Goal: Information Seeking & Learning: Learn about a topic

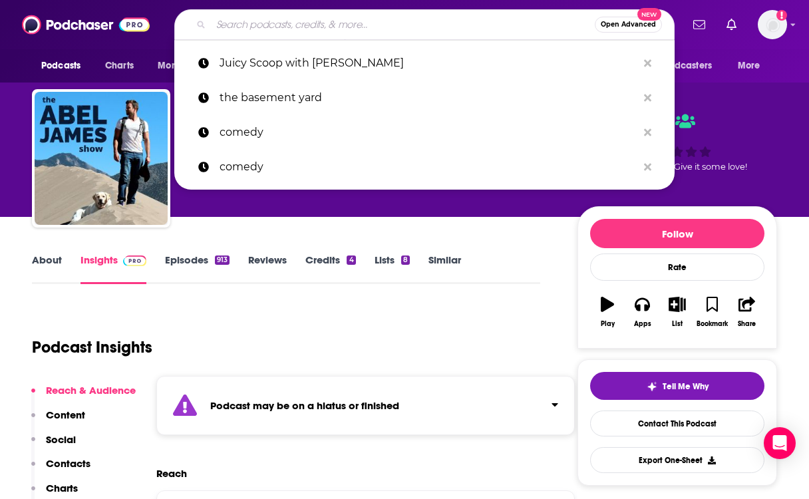
click at [301, 28] on input "Search podcasts, credits, & more..." at bounding box center [403, 24] width 384 height 21
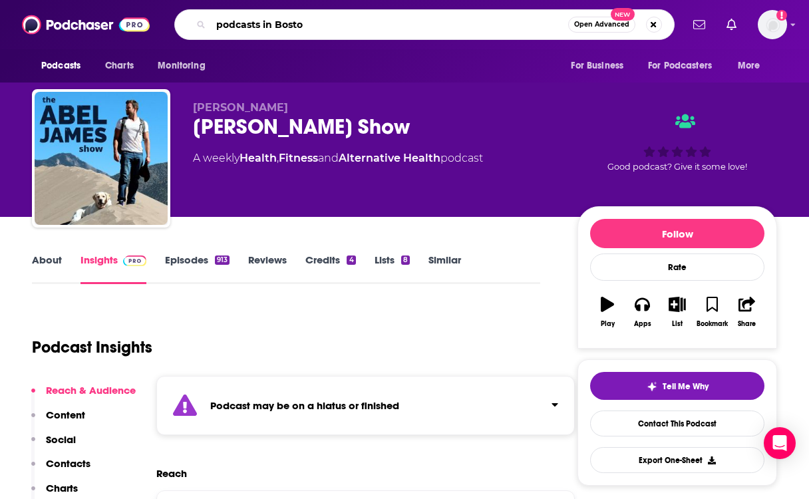
type input "podcasts in [GEOGRAPHIC_DATA]"
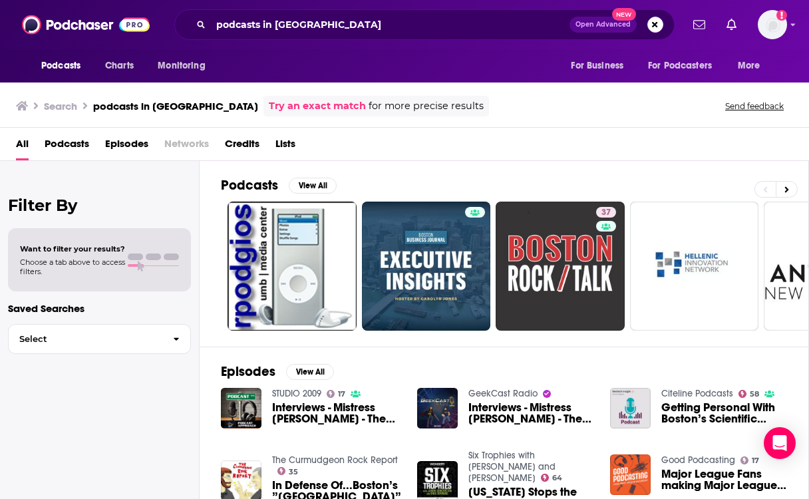
click at [75, 140] on span "Podcasts" at bounding box center [67, 146] width 45 height 27
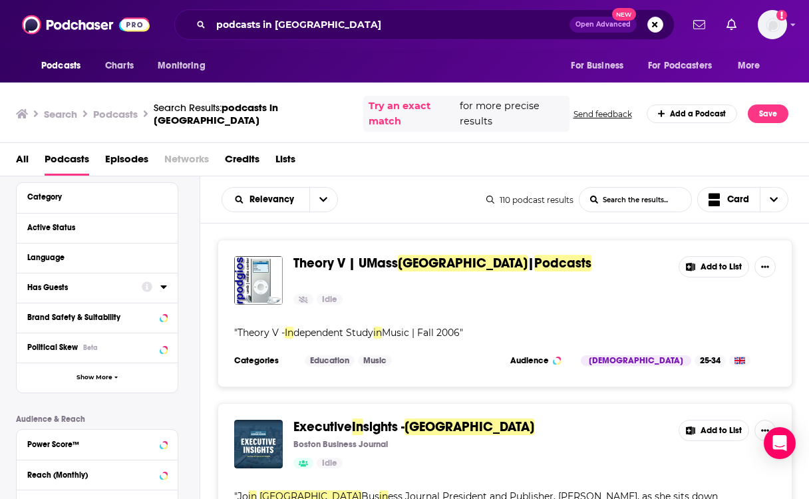
scroll to position [102, 0]
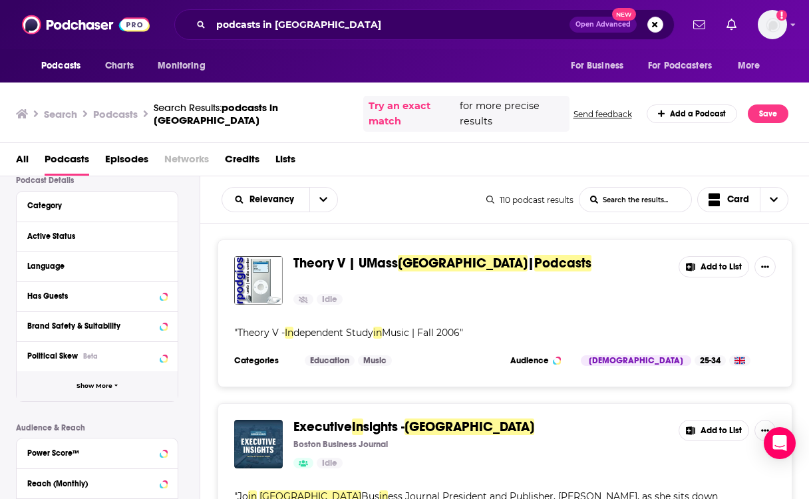
click at [98, 383] on span "Show More" at bounding box center [95, 386] width 36 height 7
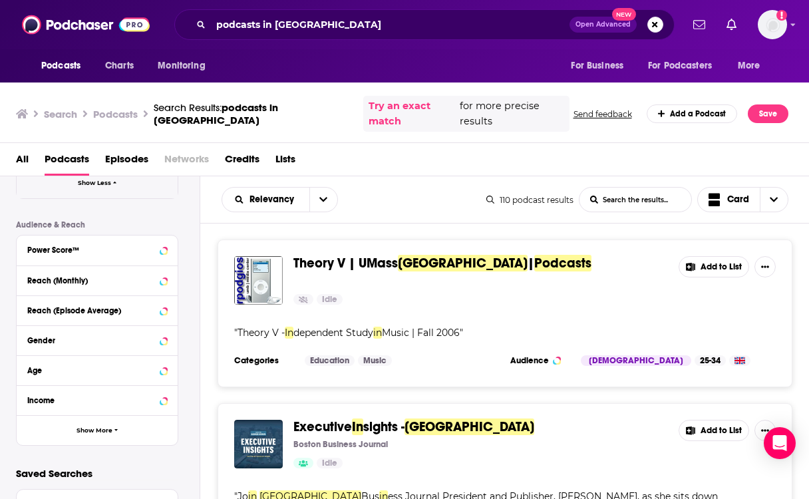
scroll to position [610, 0]
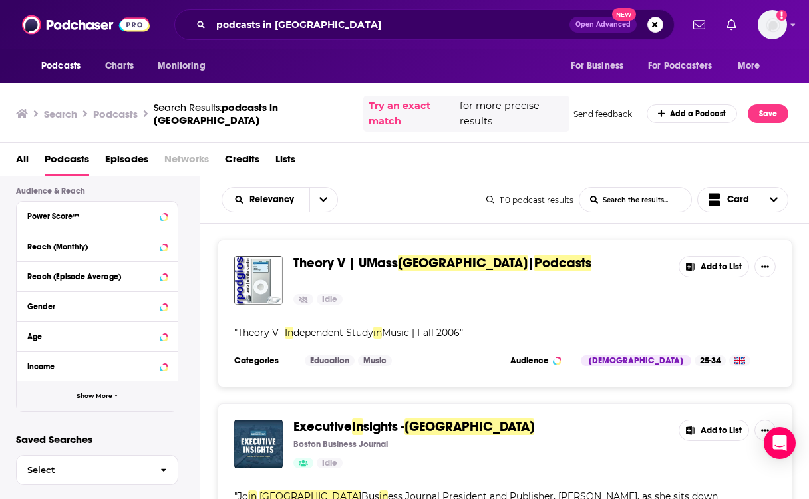
click at [98, 393] on span "Show More" at bounding box center [95, 396] width 36 height 7
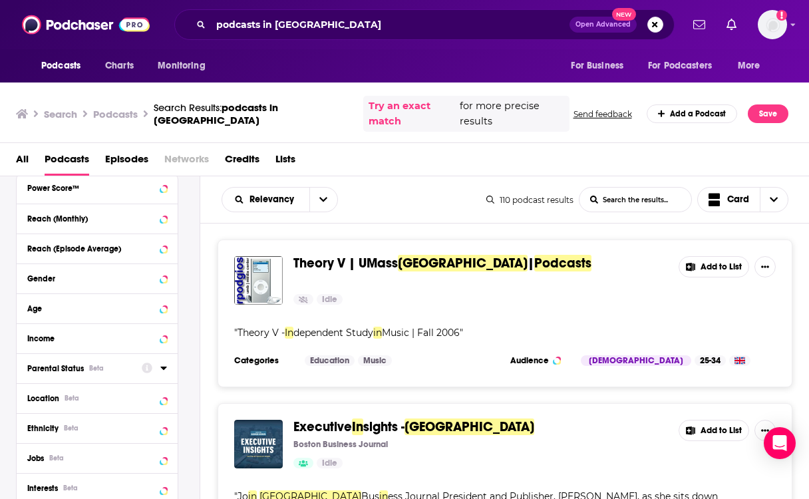
scroll to position [639, 0]
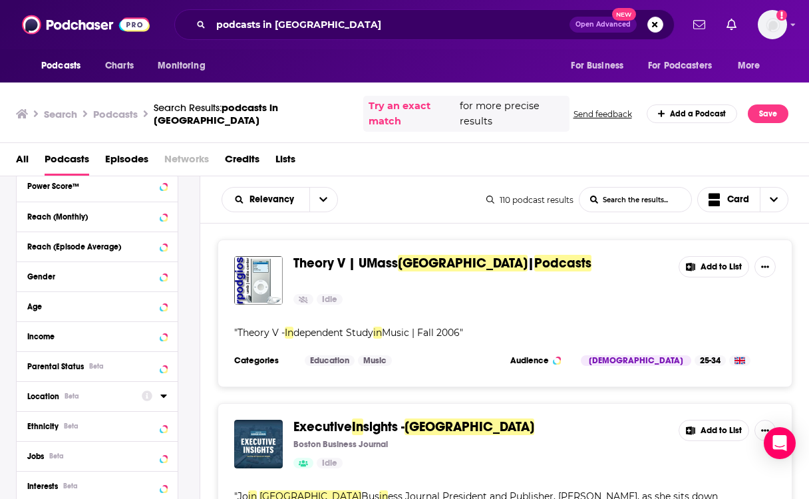
click at [92, 392] on div "Location Beta" at bounding box center [80, 396] width 106 height 9
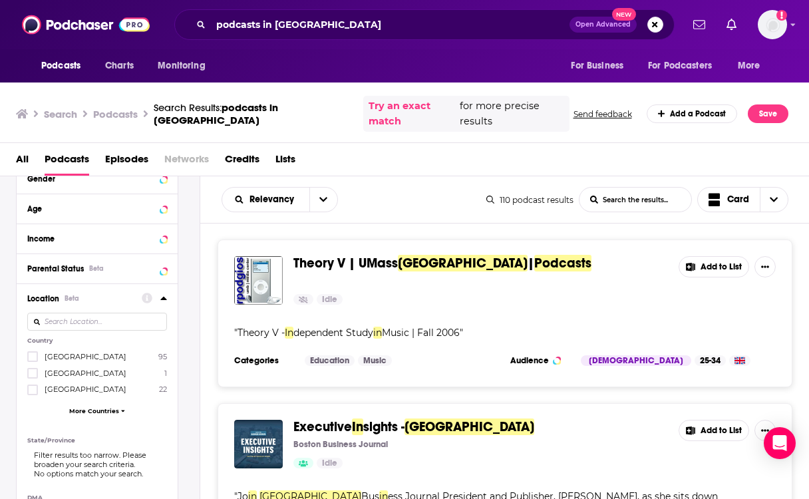
scroll to position [737, 0]
click at [83, 312] on input at bounding box center [97, 321] width 140 height 18
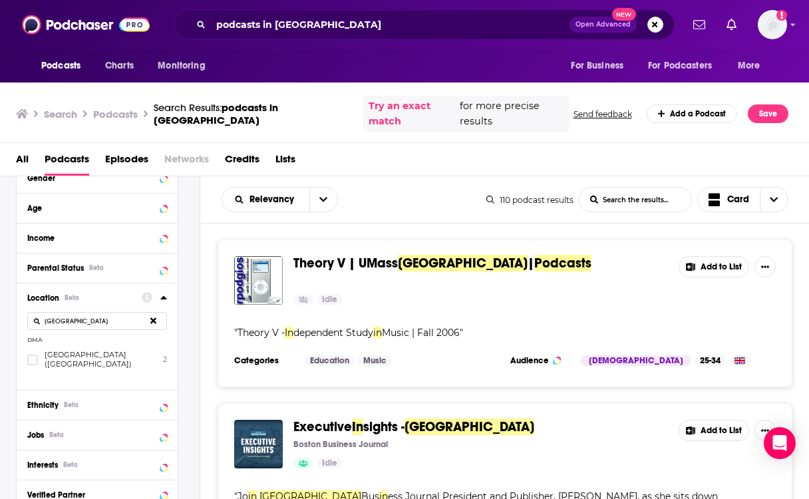
type input "[GEOGRAPHIC_DATA]"
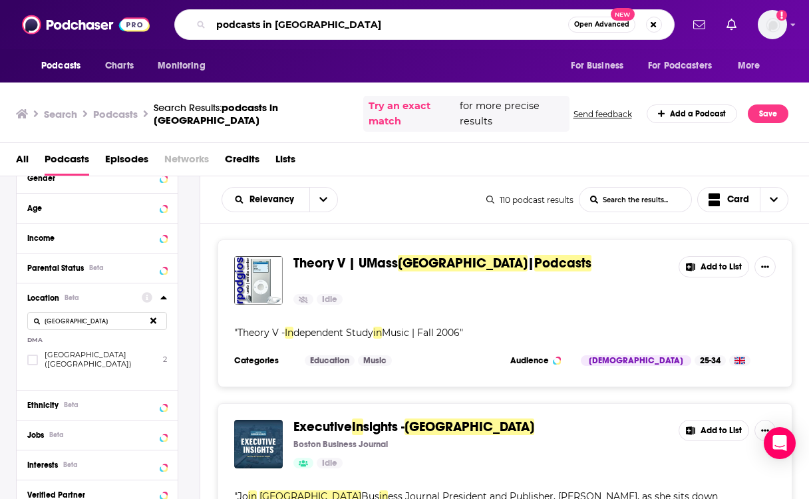
drag, startPoint x: 317, startPoint y: 23, endPoint x: 261, endPoint y: 23, distance: 55.2
click at [262, 23] on input "podcasts in [GEOGRAPHIC_DATA]" at bounding box center [389, 24] width 357 height 21
type input "podcast"
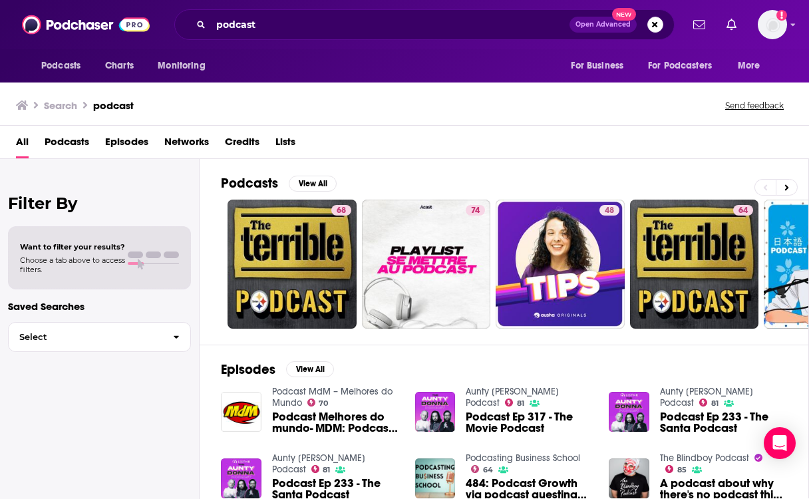
click at [74, 142] on span "Podcasts" at bounding box center [67, 144] width 45 height 27
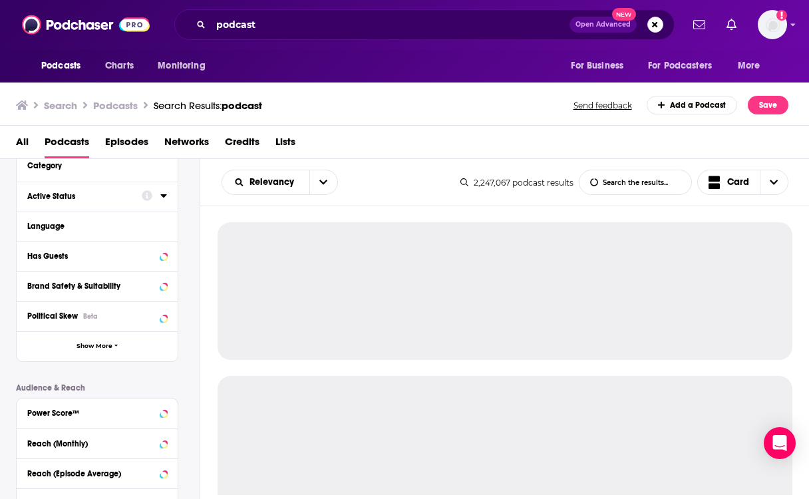
scroll to position [341, 0]
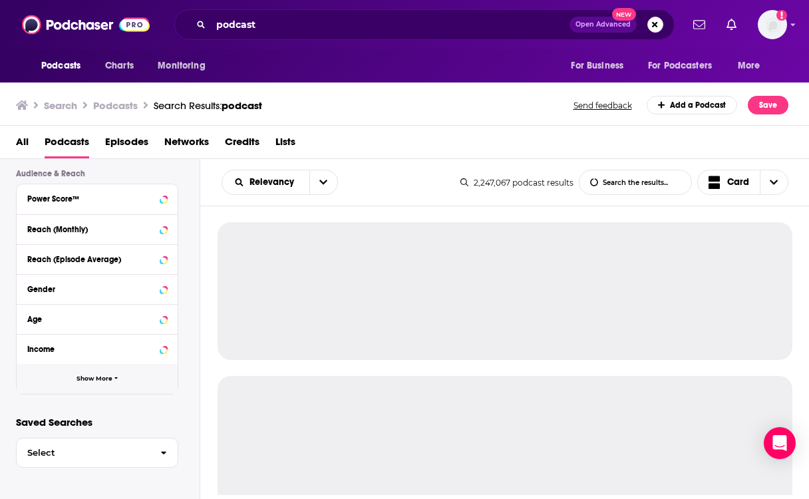
click at [85, 374] on button "Show More" at bounding box center [97, 379] width 161 height 30
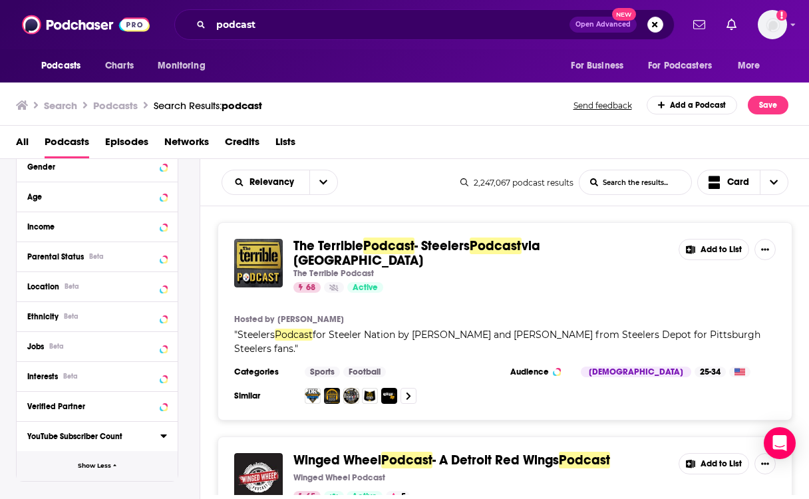
scroll to position [445, 0]
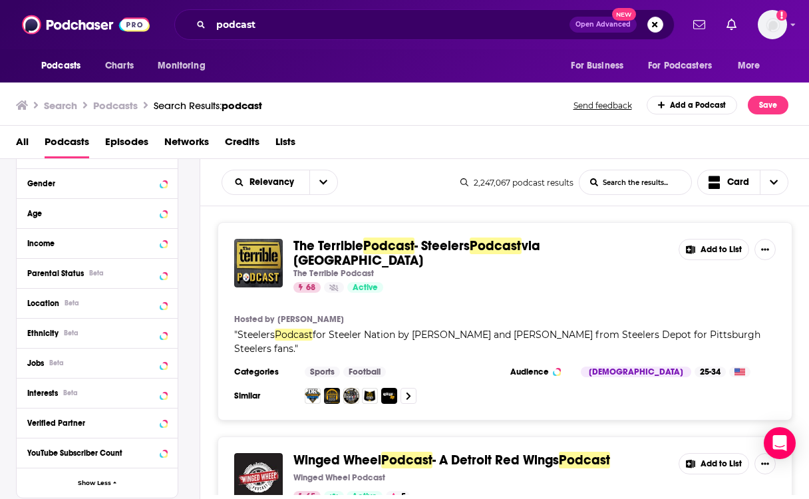
click at [85, 305] on div "Location Beta" at bounding box center [92, 303] width 131 height 9
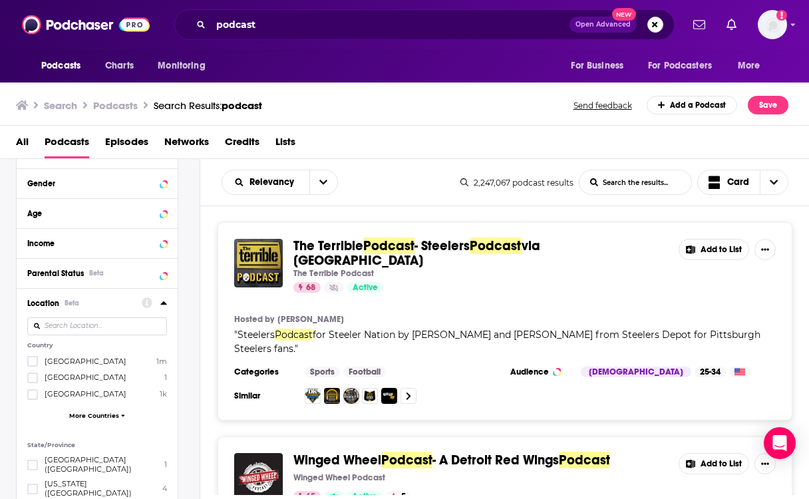
click at [83, 332] on input at bounding box center [97, 326] width 140 height 18
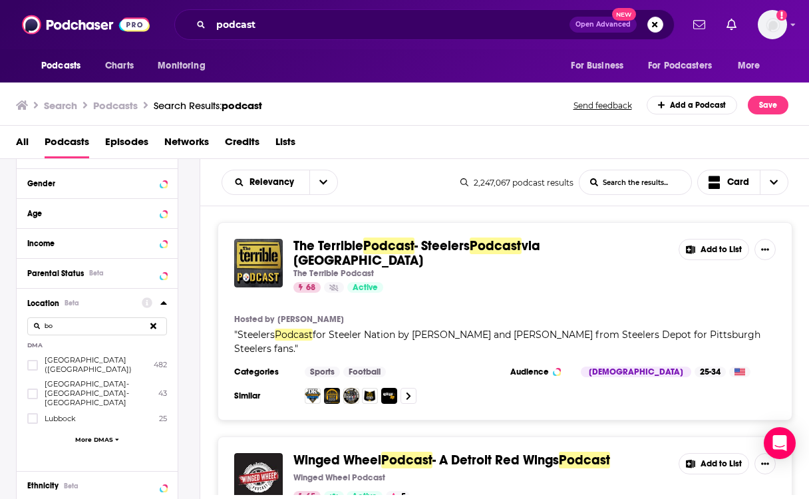
type input "b"
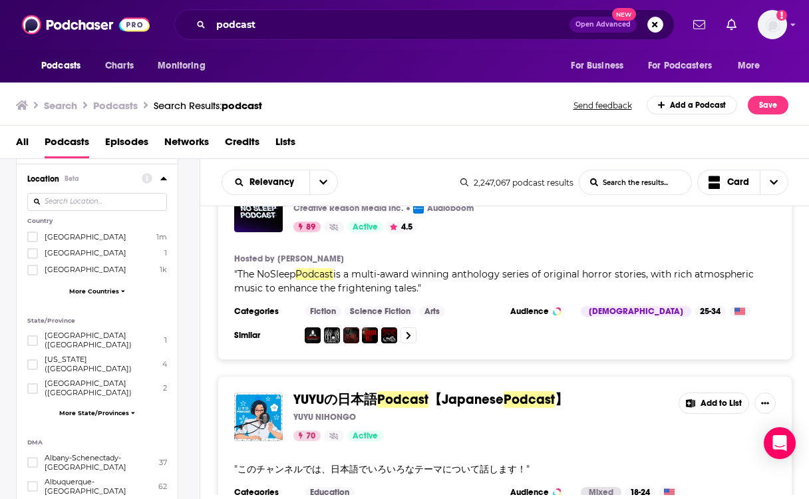
scroll to position [581, 0]
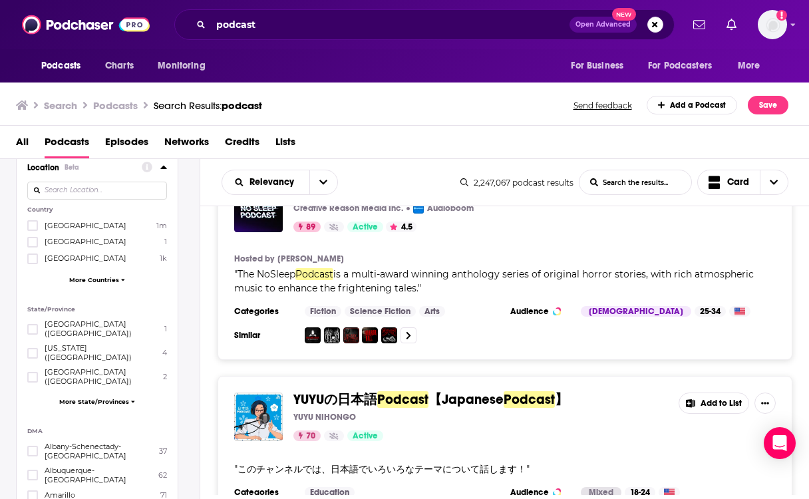
click at [93, 398] on span "More State/Provinces" at bounding box center [94, 401] width 70 height 7
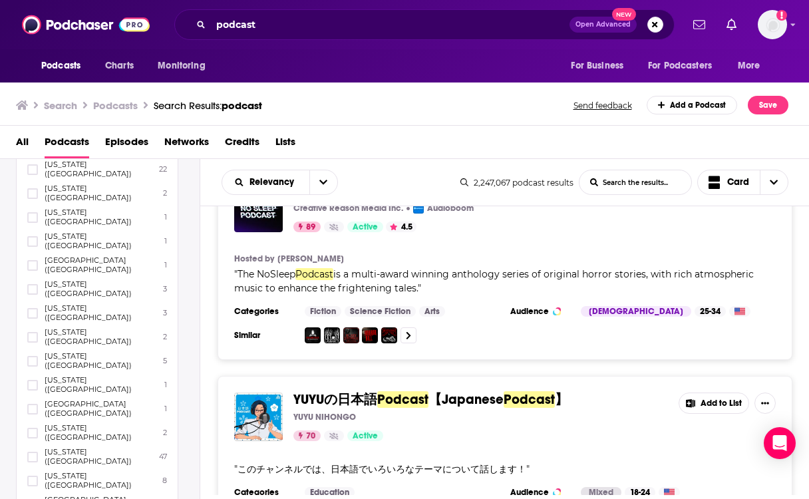
scroll to position [930, 0]
click at [79, 305] on span "[US_STATE] ([GEOGRAPHIC_DATA])" at bounding box center [101, 314] width 112 height 19
click at [33, 319] on input "multiSelectOption-massachusetts-14" at bounding box center [33, 319] width 0 height 0
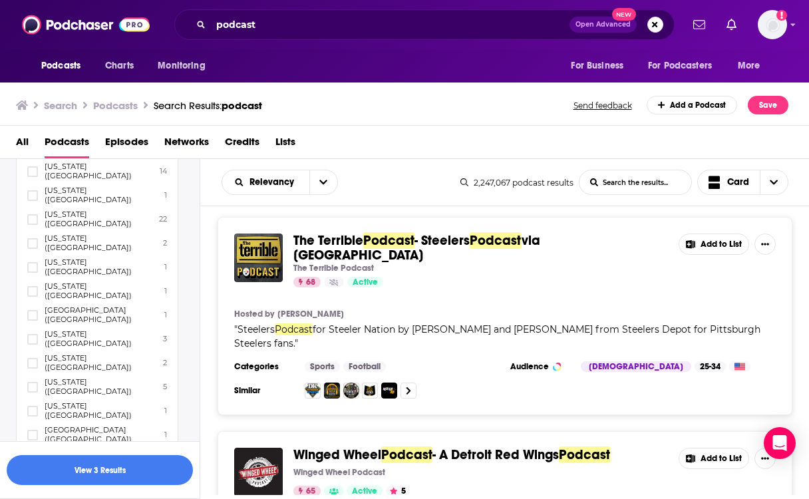
scroll to position [0, 0]
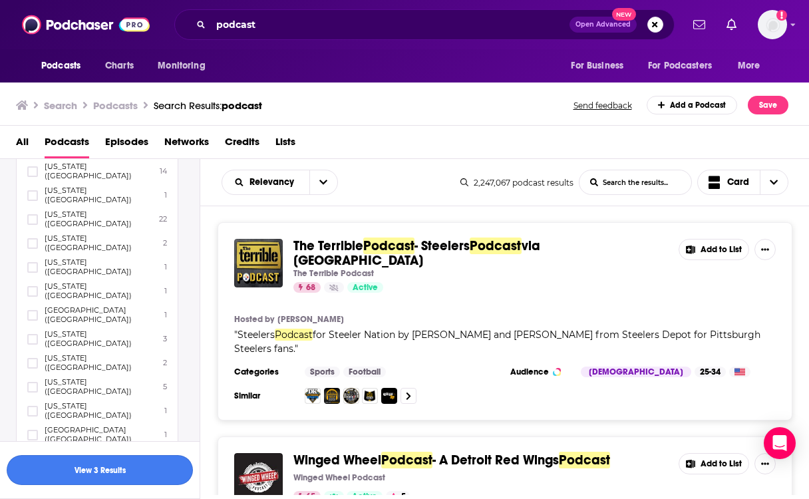
click at [156, 482] on button "View 3 Results" at bounding box center [100, 470] width 186 height 30
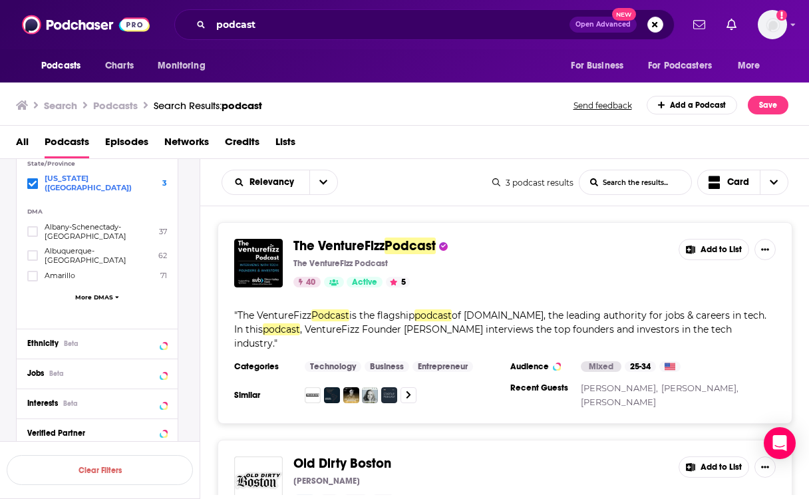
scroll to position [626, 0]
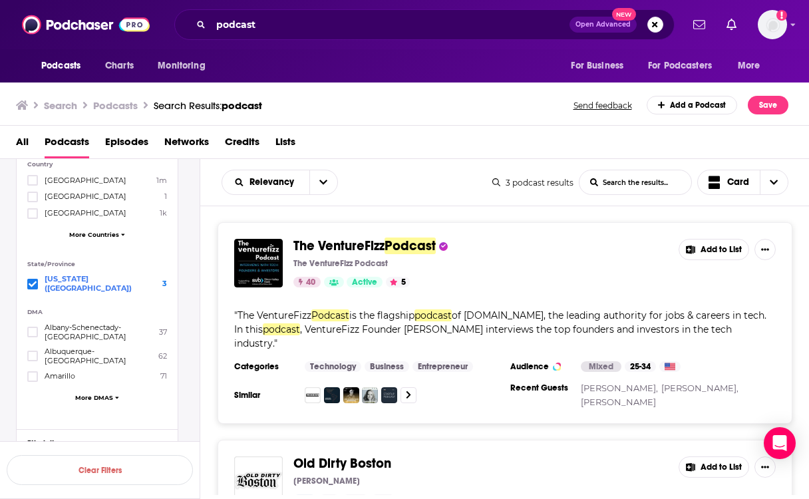
click at [27, 279] on span at bounding box center [32, 284] width 11 height 11
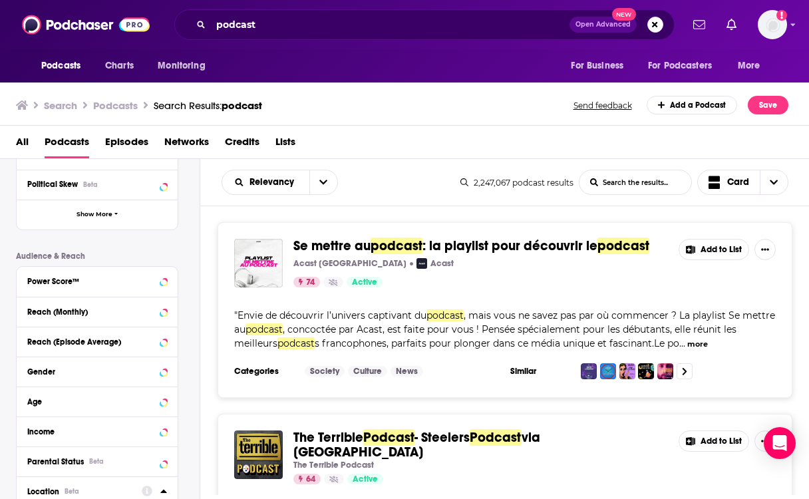
scroll to position [302, 0]
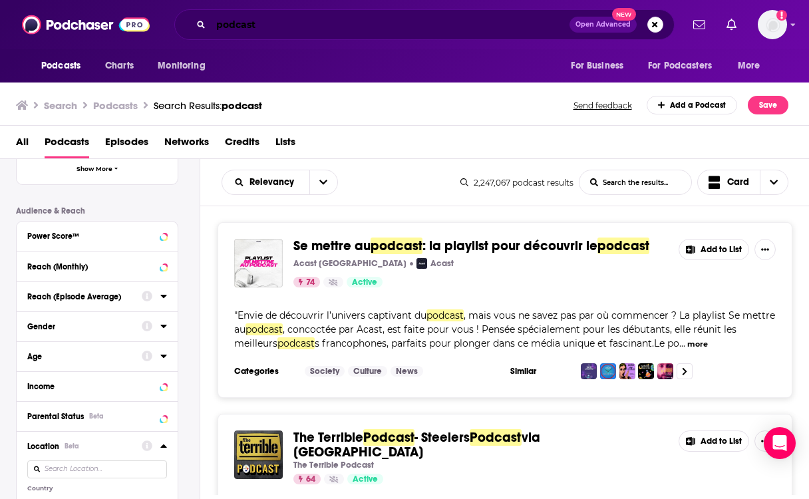
click at [226, 27] on input "podcast" at bounding box center [390, 24] width 359 height 21
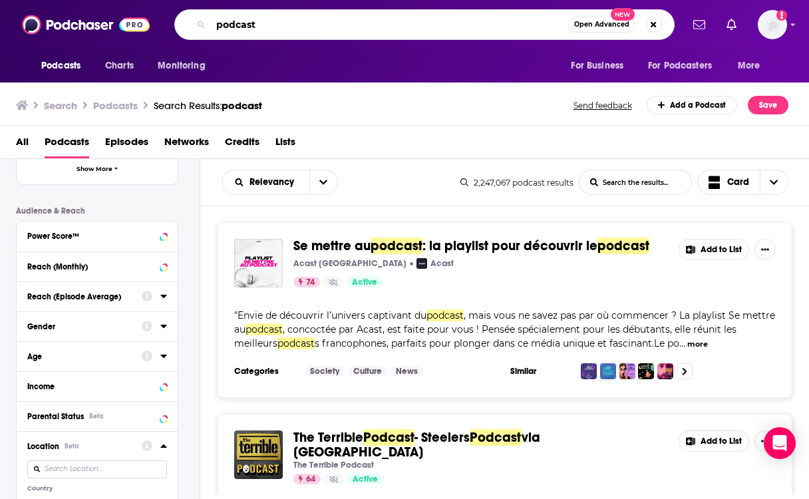
click at [226, 27] on input "podcast" at bounding box center [389, 24] width 357 height 21
type input "[GEOGRAPHIC_DATA]"
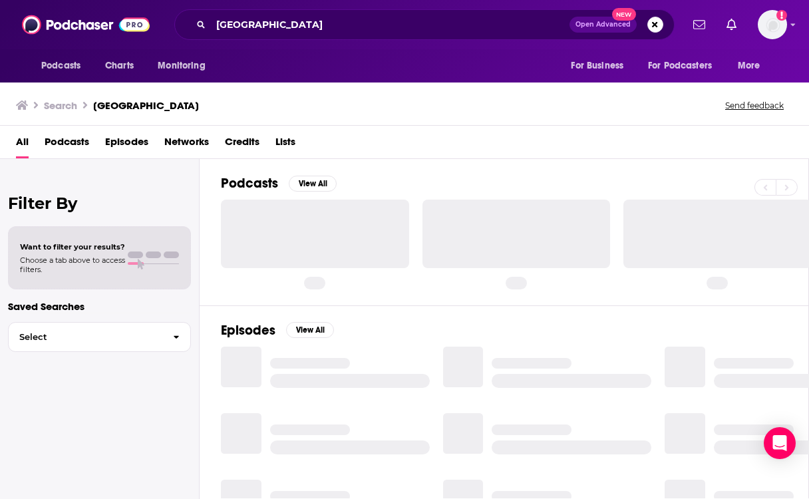
click at [61, 130] on div "All Podcasts Episodes Networks Credits Lists" at bounding box center [404, 142] width 809 height 33
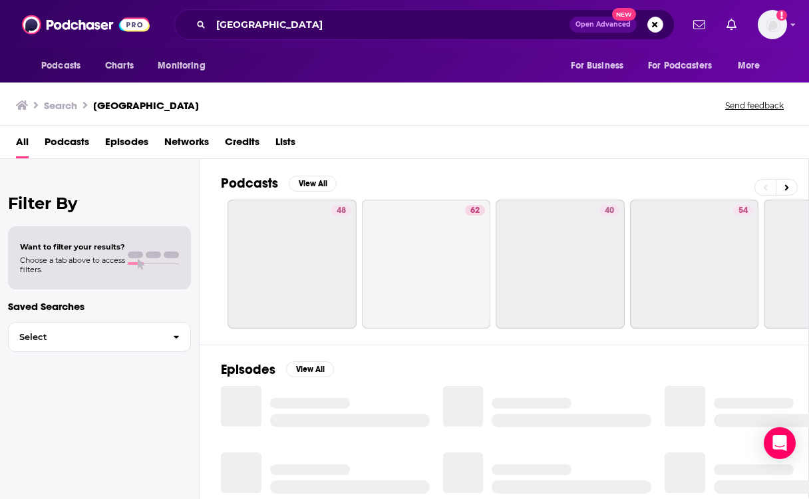
click at [65, 144] on span "Podcasts" at bounding box center [67, 144] width 45 height 27
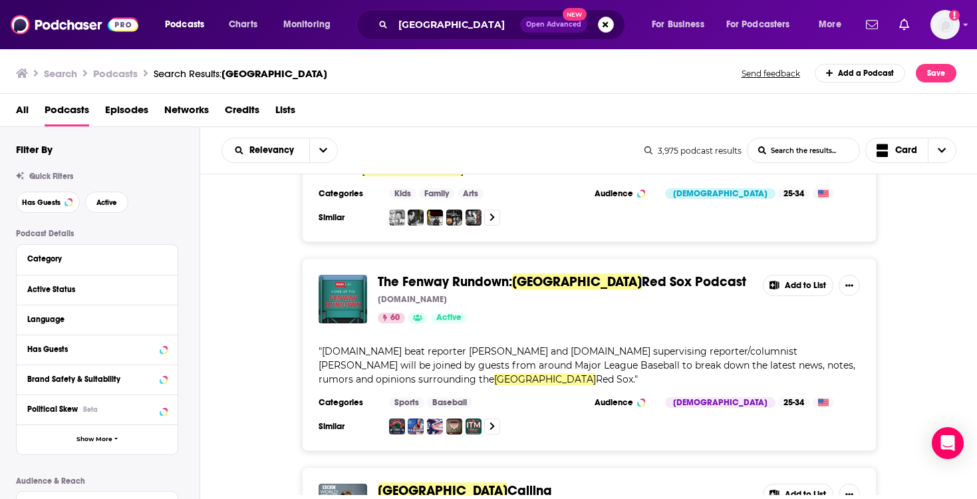
scroll to position [4770, 0]
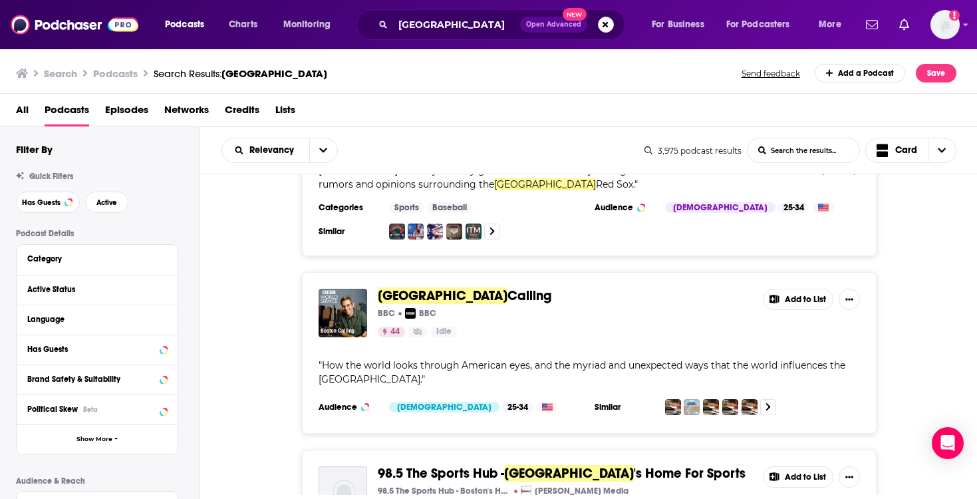
scroll to position [4955, 0]
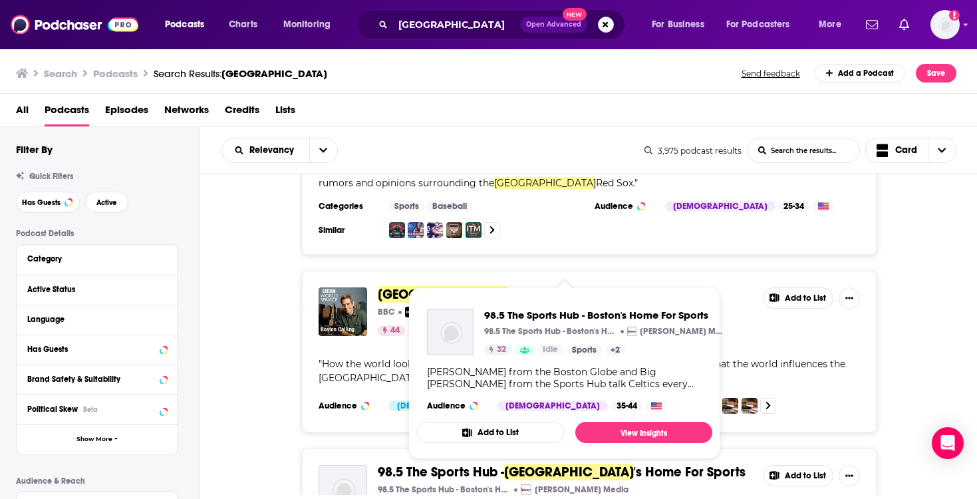
click at [492, 464] on span "98.5 The Sports Hub -" at bounding box center [441, 472] width 126 height 17
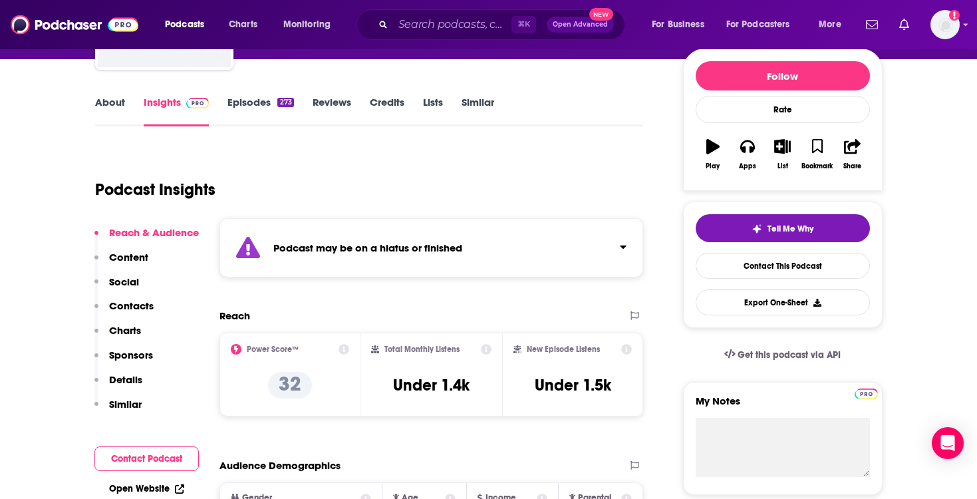
scroll to position [159, 0]
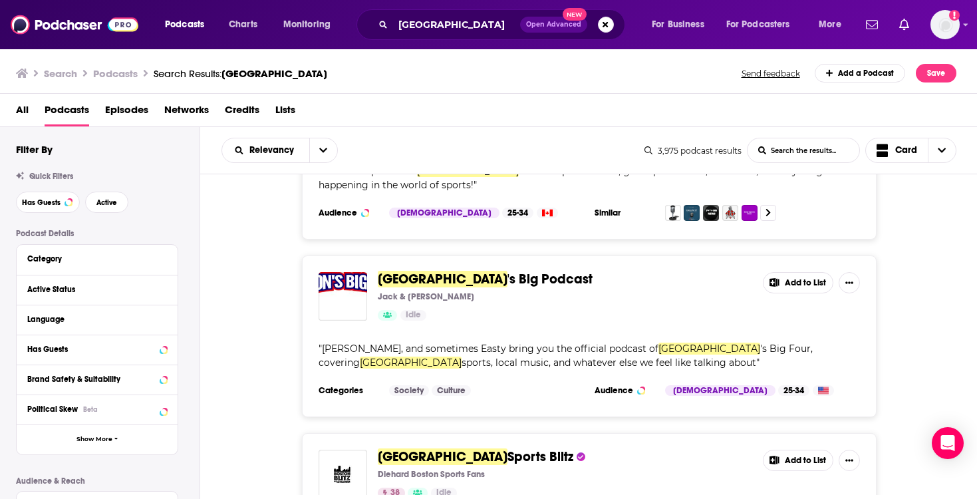
scroll to position [7131, 0]
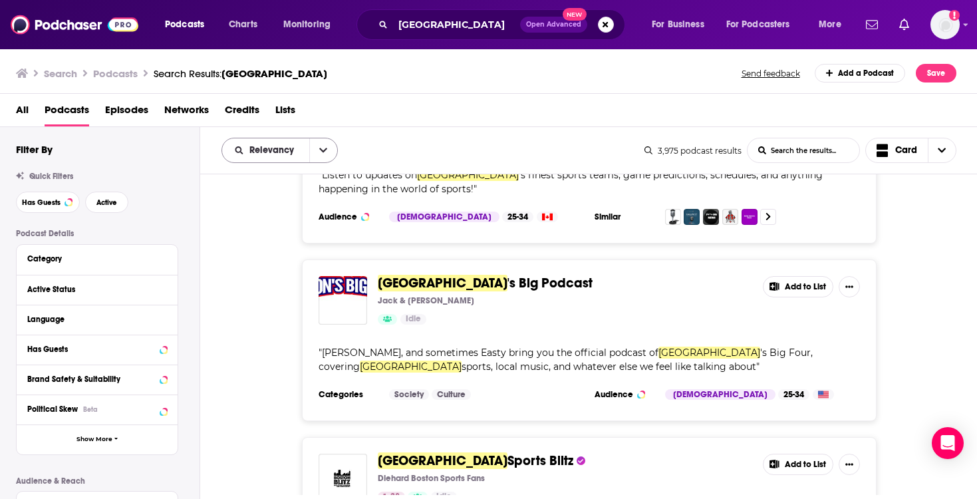
click at [315, 145] on button "open menu" at bounding box center [323, 150] width 28 height 24
click at [280, 193] on span "By Rating" at bounding box center [288, 196] width 79 height 7
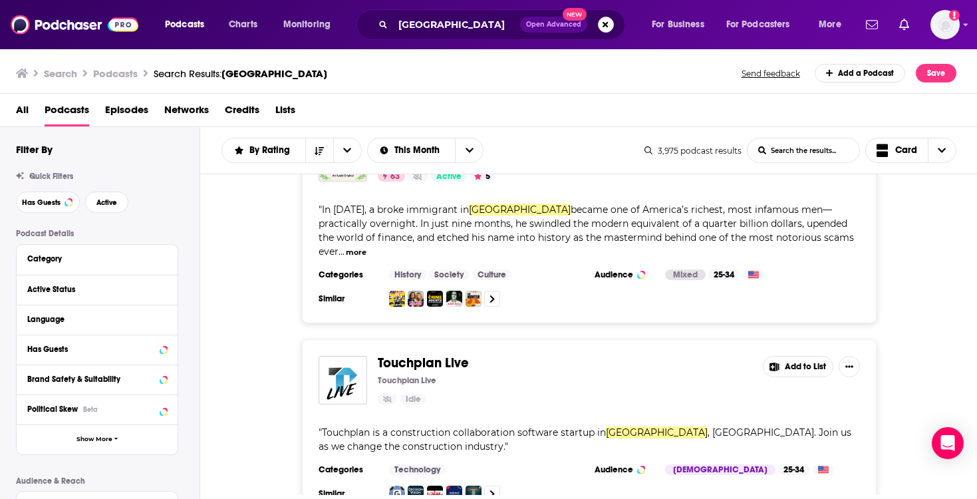
scroll to position [0, 0]
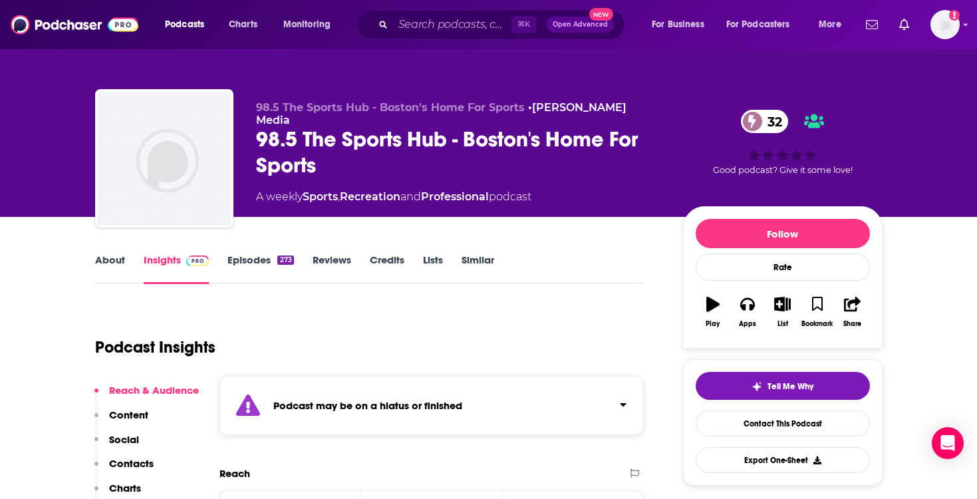
scroll to position [73, 0]
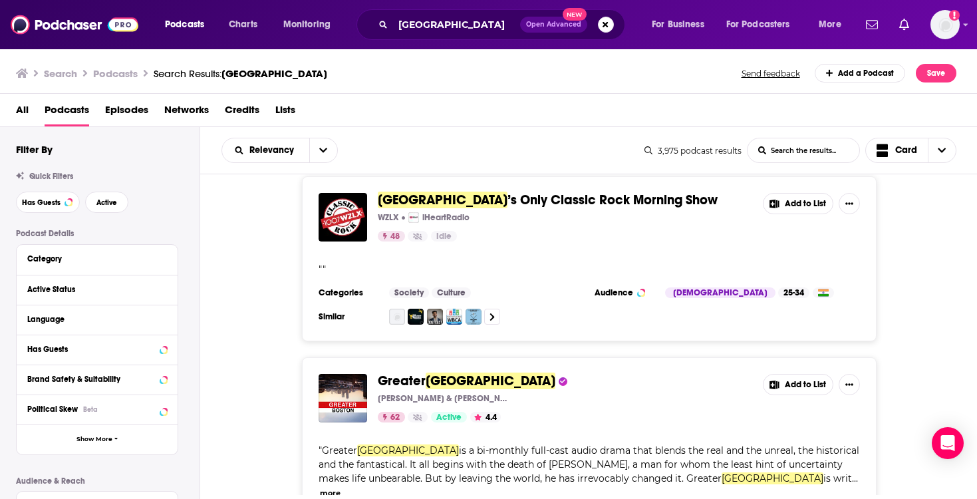
scroll to position [11, 0]
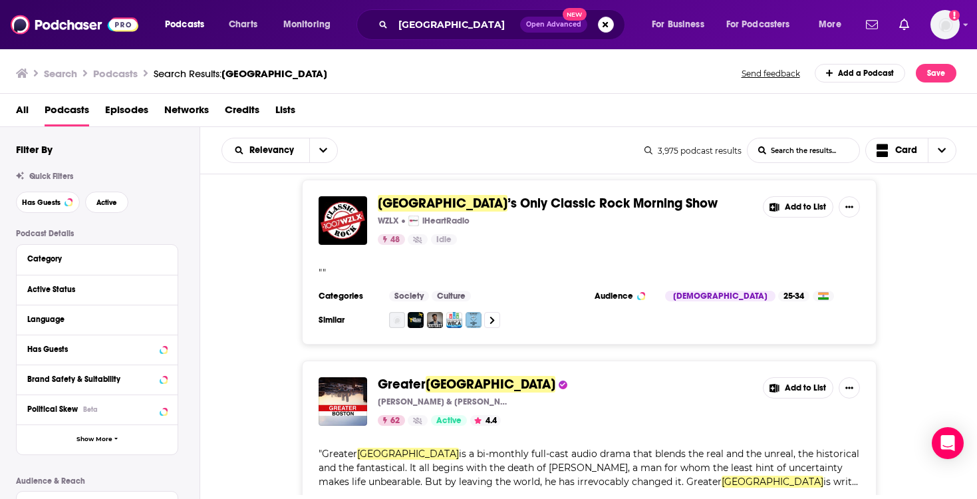
click at [513, 205] on span "’s Only Classic Rock Morning Show" at bounding box center [613, 203] width 210 height 17
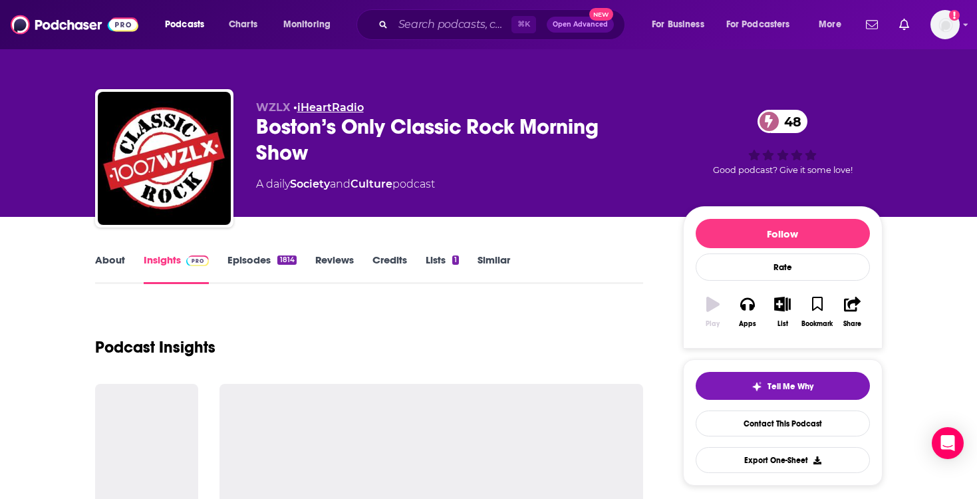
click at [311, 108] on link "iHeartRadio" at bounding box center [330, 107] width 67 height 13
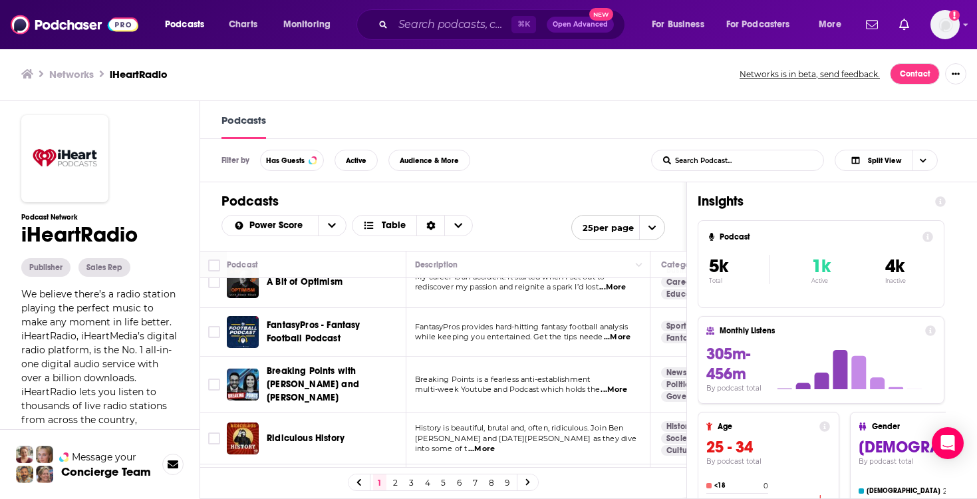
scroll to position [594, 2]
click at [463, 226] on span "Choose View" at bounding box center [458, 226] width 28 height 20
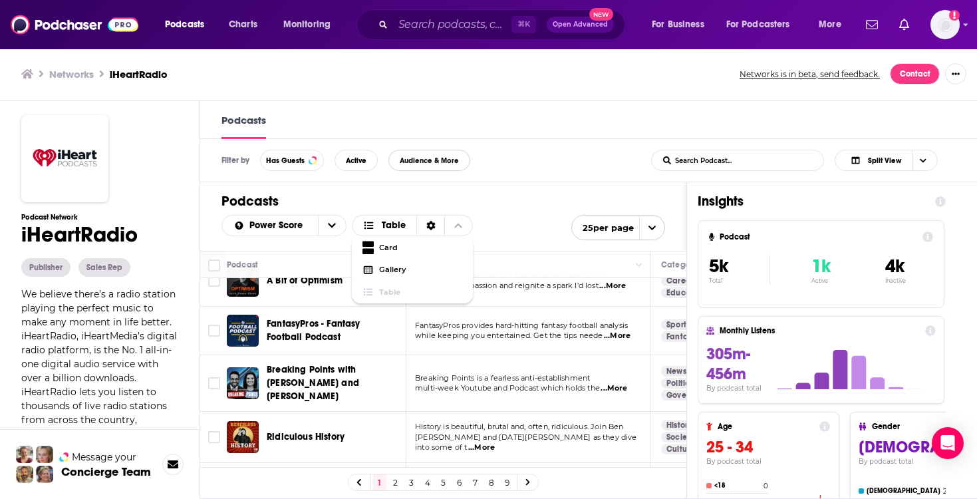
click at [446, 163] on span "Audience & More" at bounding box center [429, 160] width 59 height 7
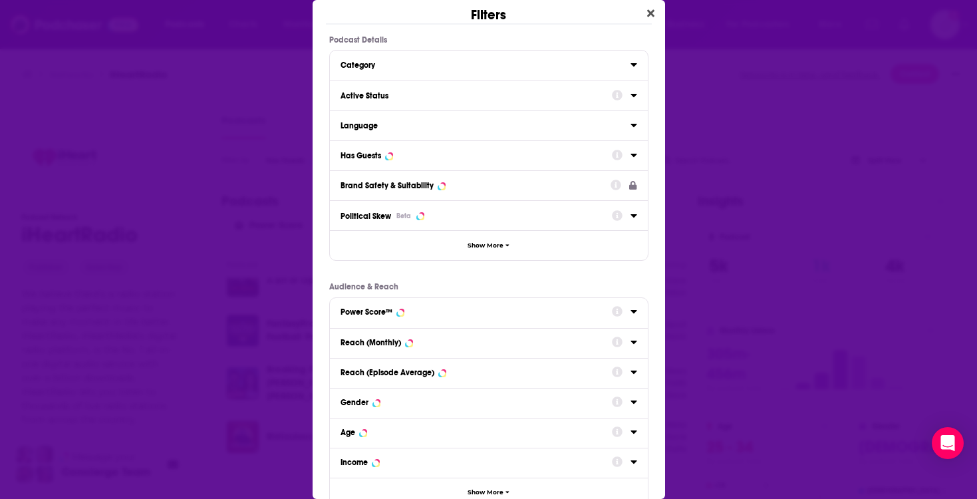
scroll to position [30, 0]
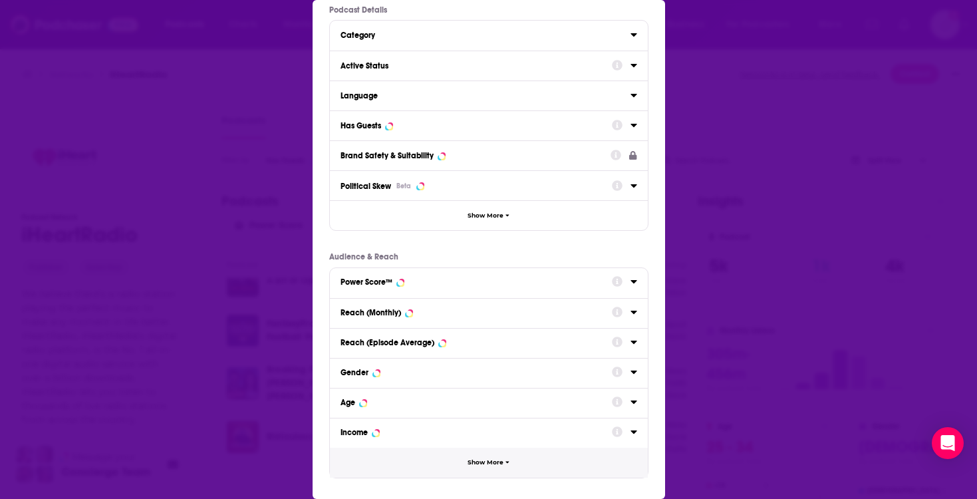
click at [439, 465] on button "Show More" at bounding box center [489, 463] width 318 height 30
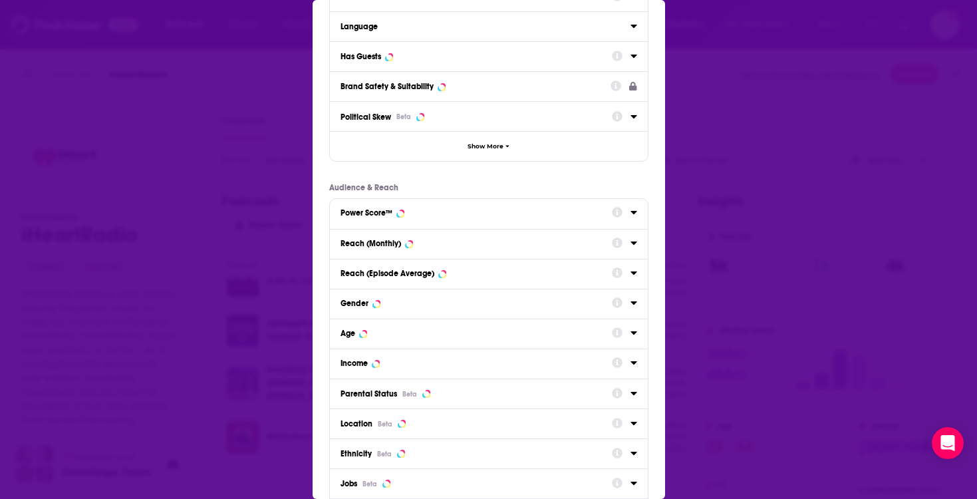
scroll to position [240, 0]
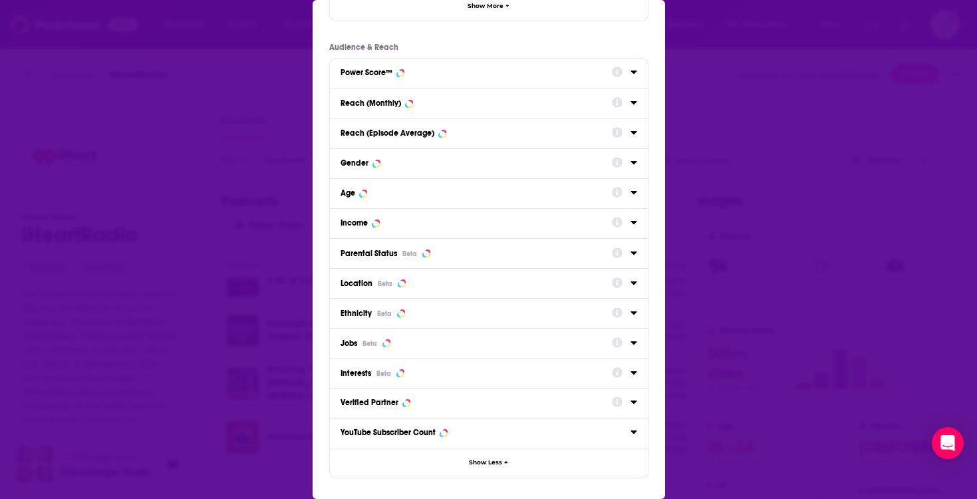
click at [428, 283] on div "Location Beta" at bounding box center [472, 283] width 263 height 11
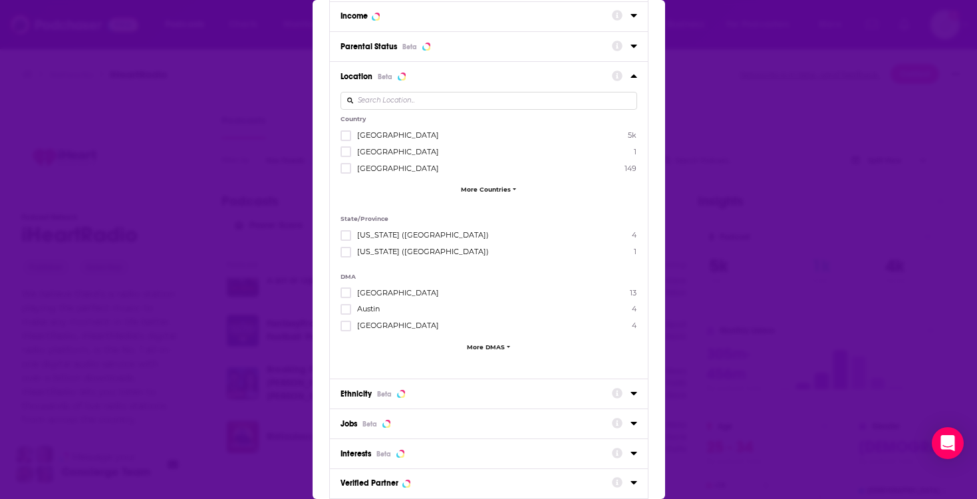
scroll to position [455, 0]
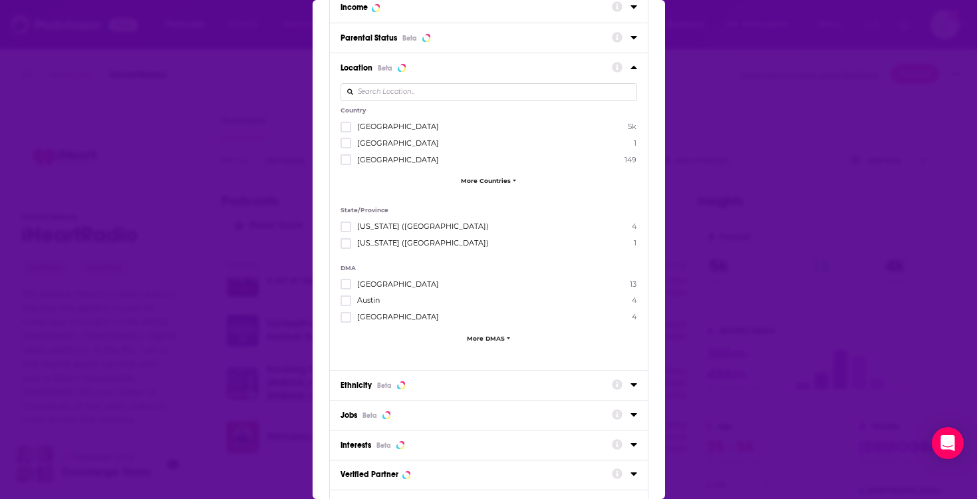
click at [466, 335] on button "More DMAS" at bounding box center [489, 338] width 297 height 7
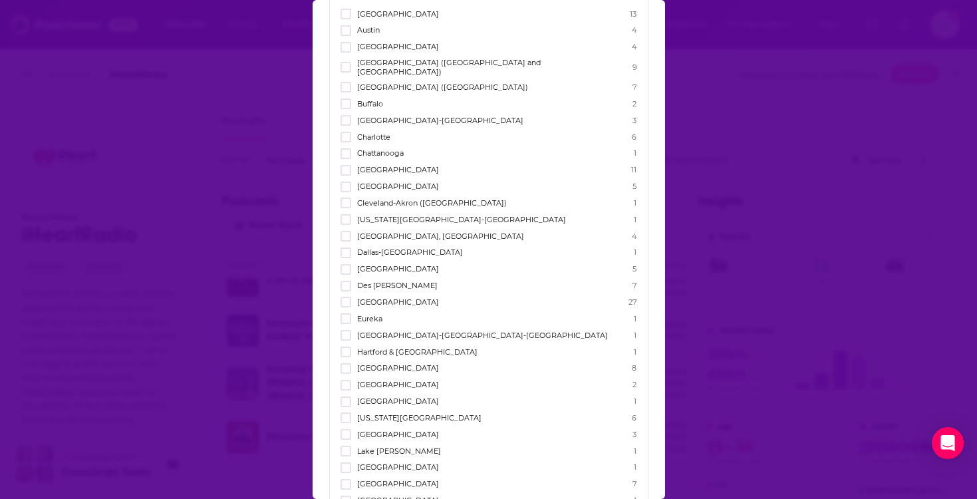
scroll to position [720, 0]
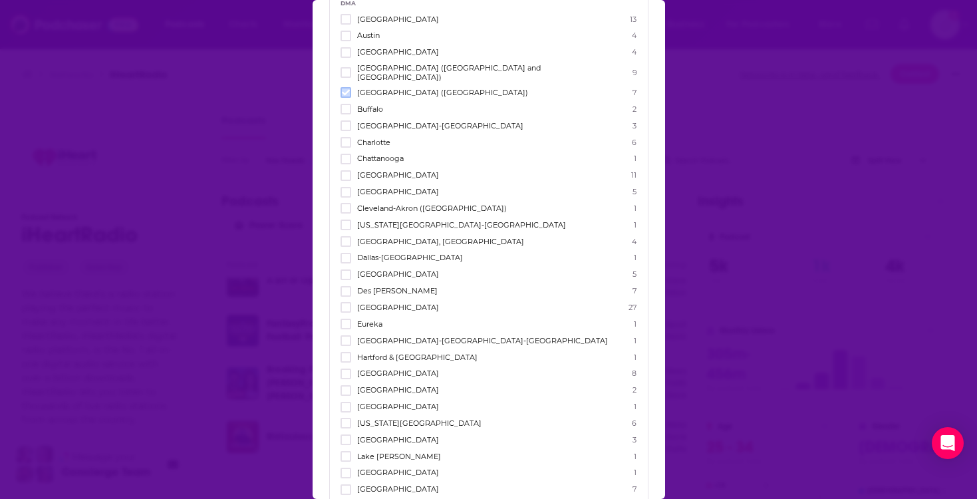
click at [346, 88] on icon "Dialog" at bounding box center [346, 92] width 8 height 8
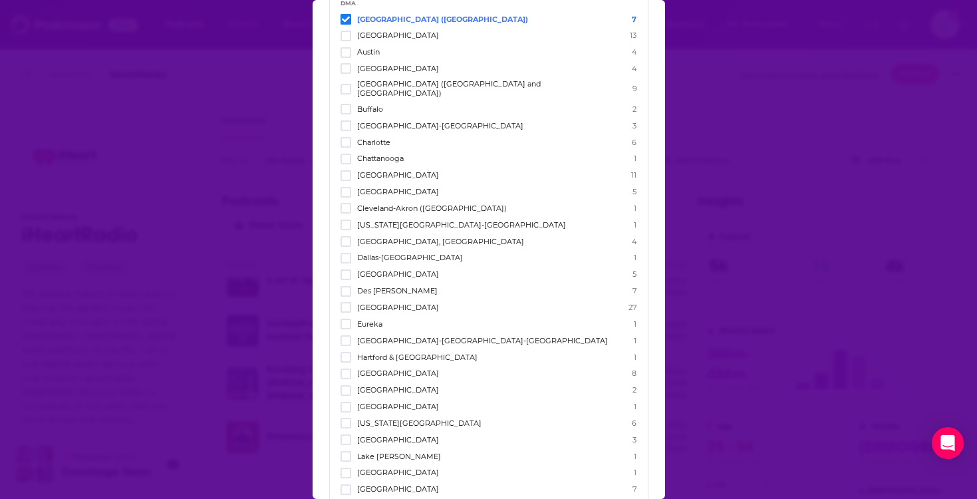
click at [763, 116] on div "Filters Podcast Details Category Active Status Language Has Guests Brand Safety…" at bounding box center [488, 249] width 977 height 499
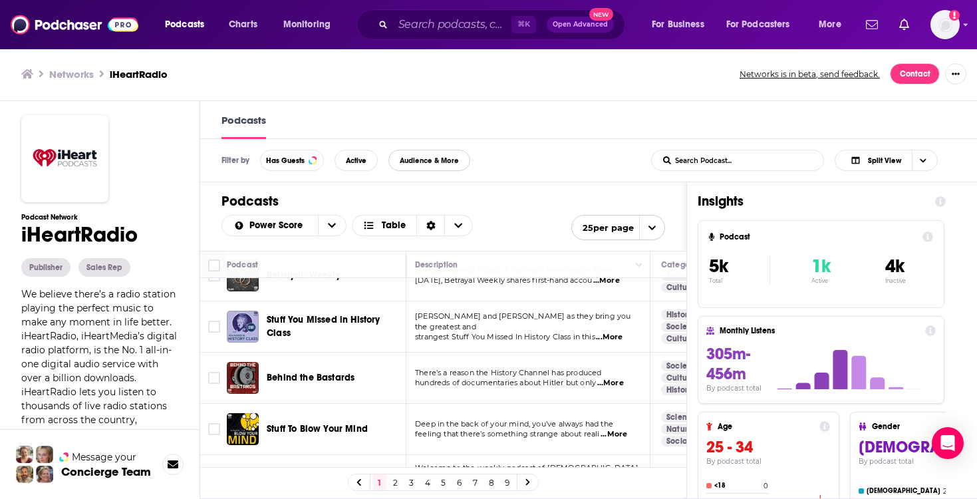
scroll to position [176, 2]
